Goal: Task Accomplishment & Management: Use online tool/utility

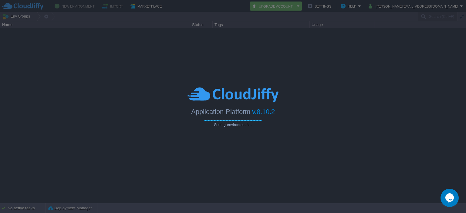
type input "Search (Ctrl+F)"
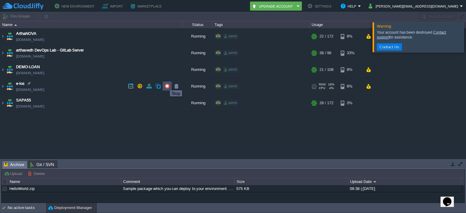
click at [165, 85] on button "button" at bounding box center [166, 85] width 5 height 5
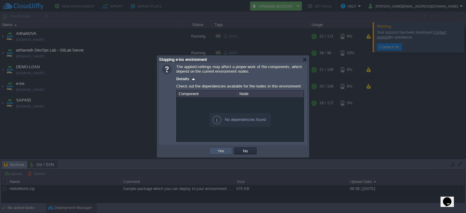
click at [220, 149] on button "Yes" at bounding box center [221, 150] width 10 height 5
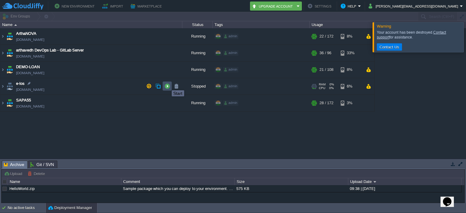
click at [167, 85] on button "button" at bounding box center [166, 85] width 5 height 5
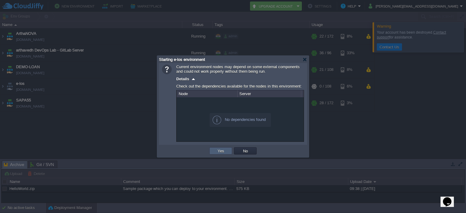
click at [227, 150] on td "Yes" at bounding box center [220, 150] width 23 height 7
